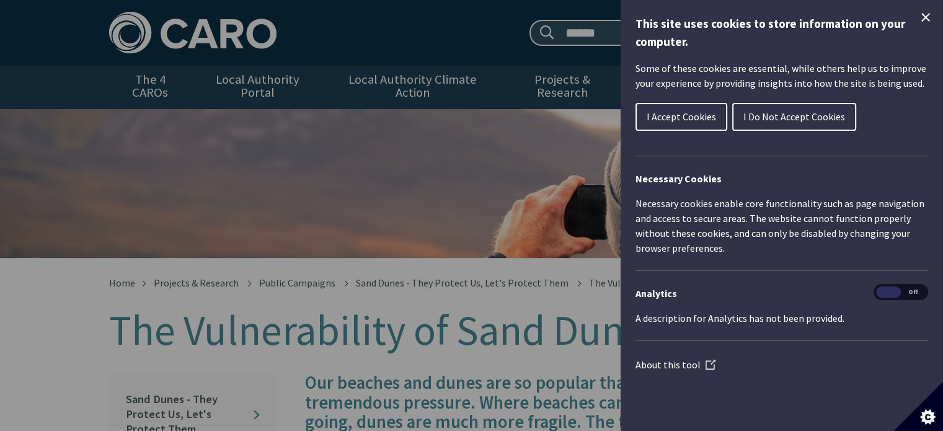
click at [928, 18] on icon "Close Cookie Control" at bounding box center [925, 17] width 15 height 15
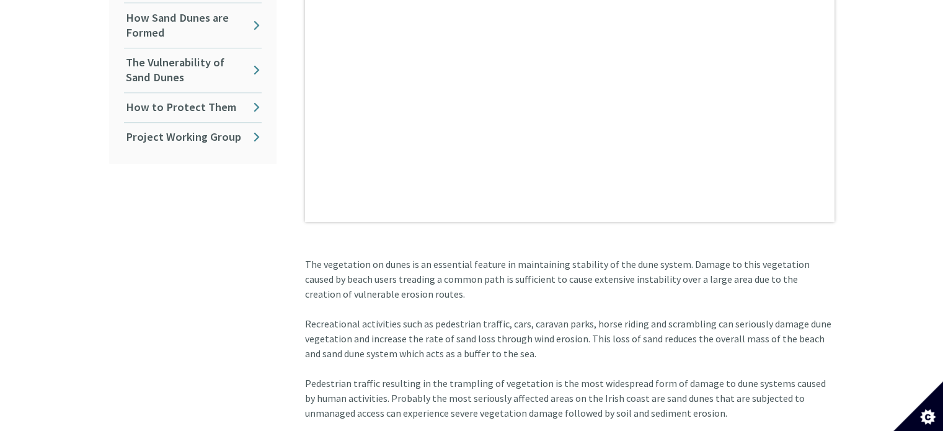
scroll to position [186, 0]
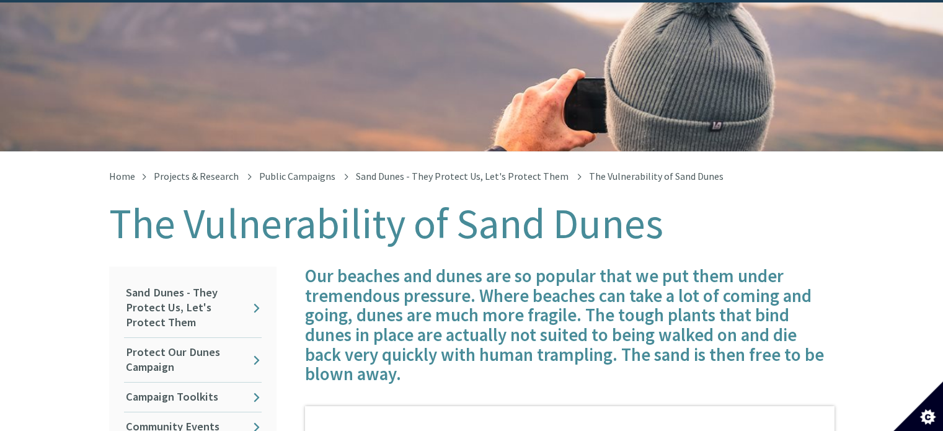
scroll to position [124, 0]
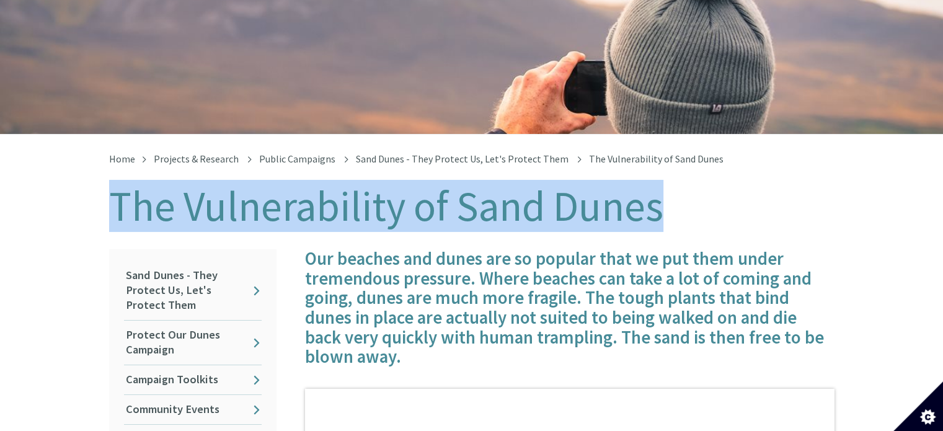
drag, startPoint x: 148, startPoint y: 189, endPoint x: 665, endPoint y: 194, distance: 516.9
click at [665, 194] on h1 "The Vulnerability of Sand Dunes" at bounding box center [471, 206] width 725 height 46
copy h1 "The Vulnerability of Sand Dunes"
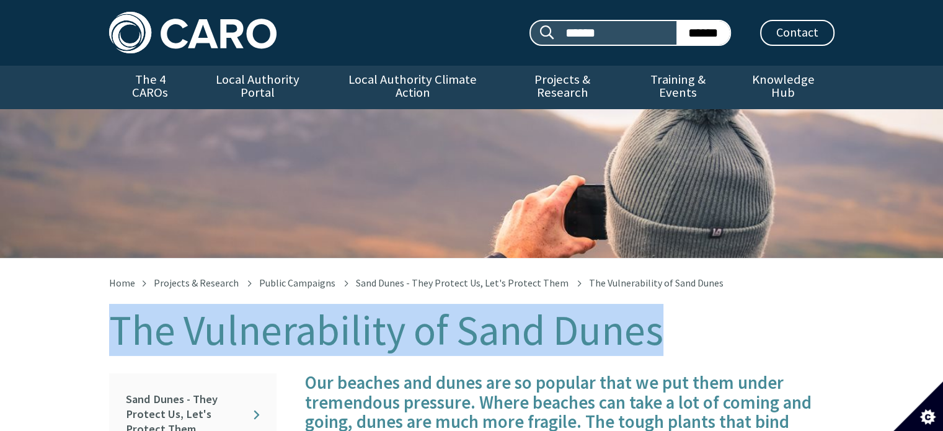
click at [162, 22] on img at bounding box center [192, 33] width 167 height 42
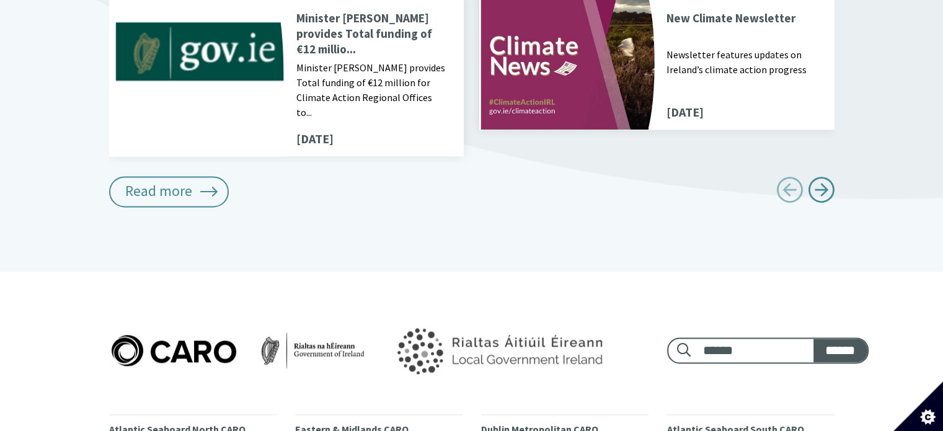
scroll to position [1729, 0]
